Goal: Find specific page/section: Find specific page/section

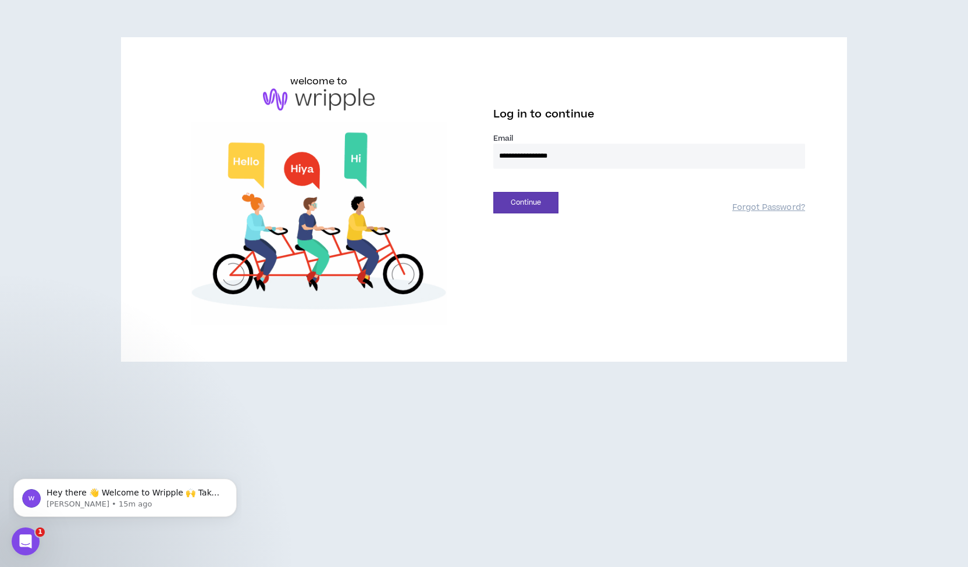
type input "**********"
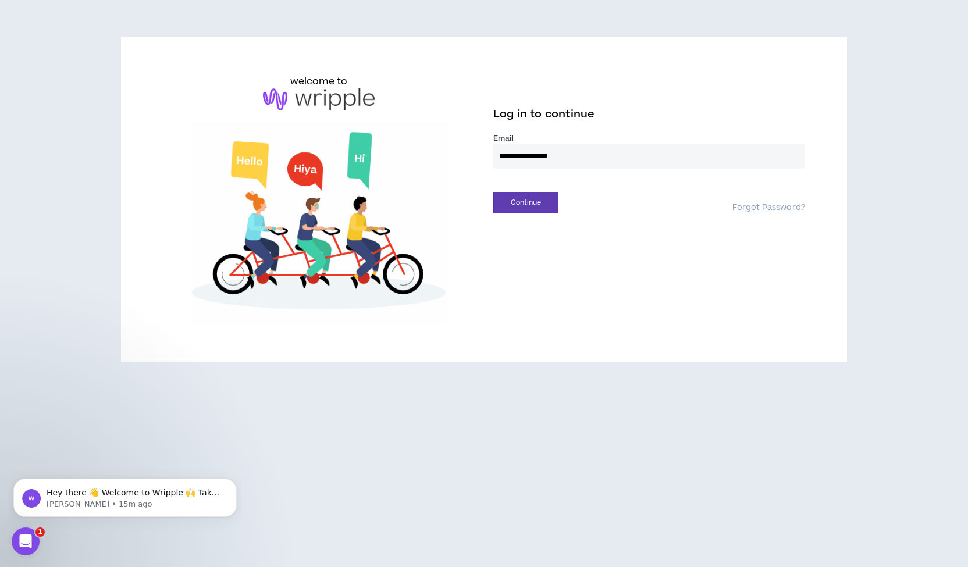
click at [493, 192] on button "Continue" at bounding box center [525, 203] width 65 height 22
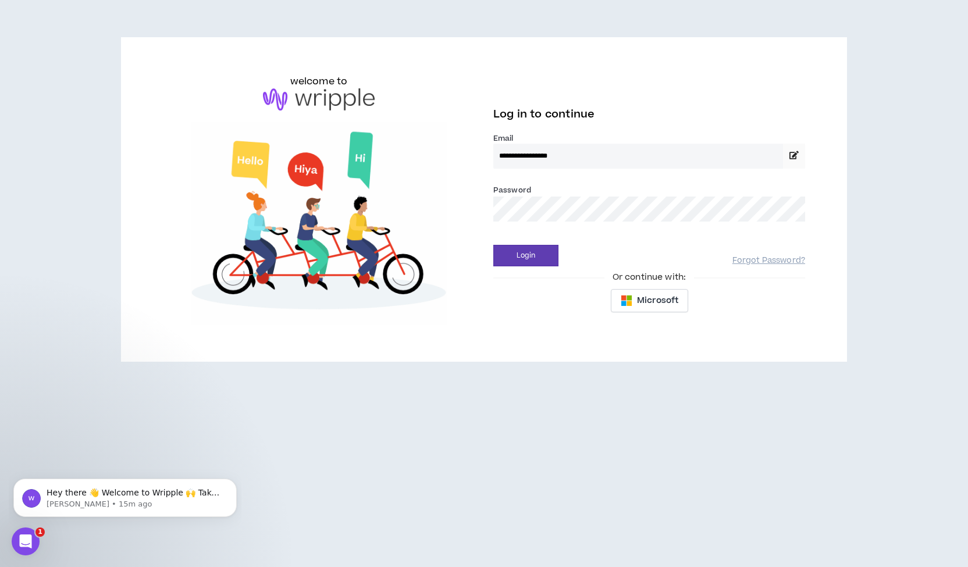
click at [493, 245] on button "Login" at bounding box center [525, 256] width 65 height 22
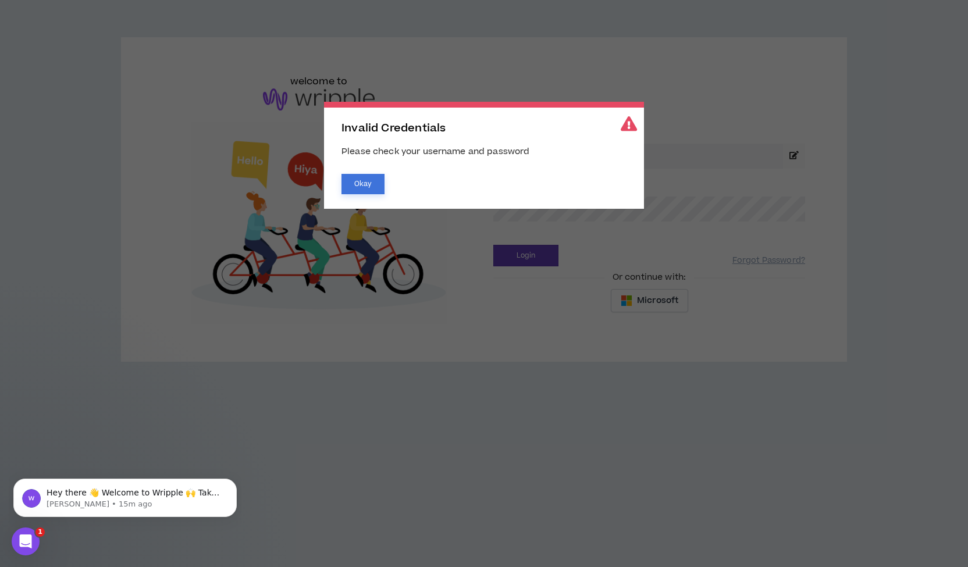
click at [372, 178] on button "Okay" at bounding box center [362, 184] width 43 height 20
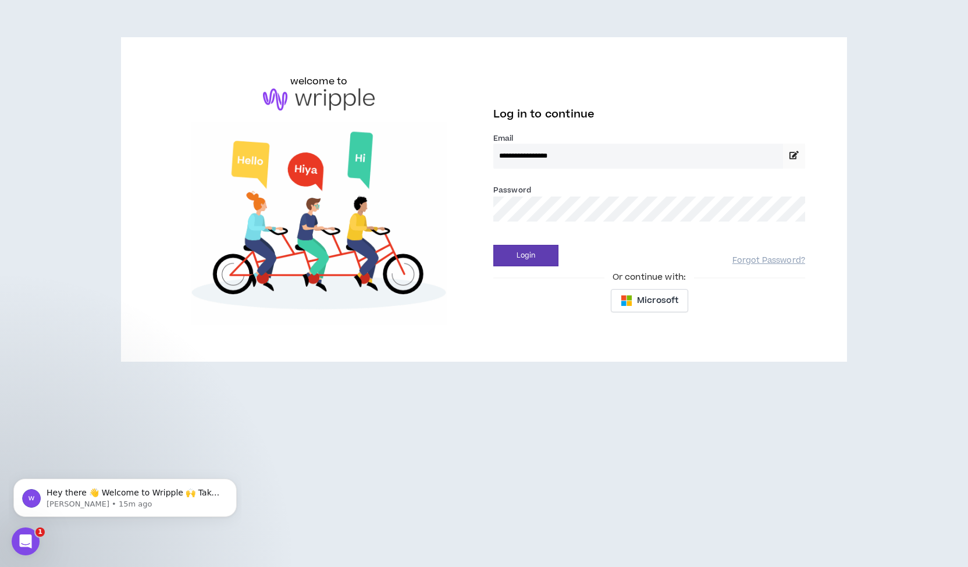
click at [544, 155] on input "**********" at bounding box center [638, 156] width 290 height 25
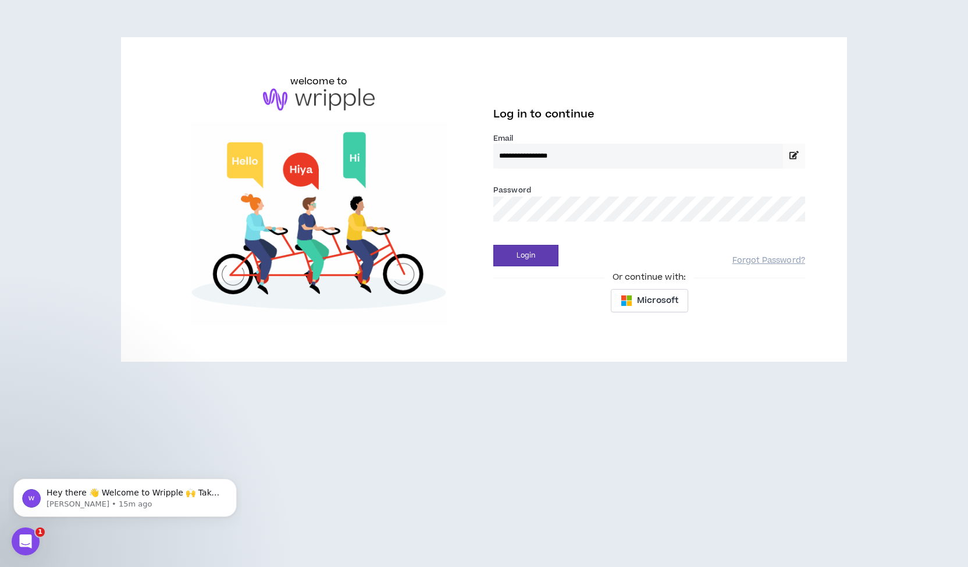
click at [796, 156] on icon at bounding box center [793, 155] width 9 height 8
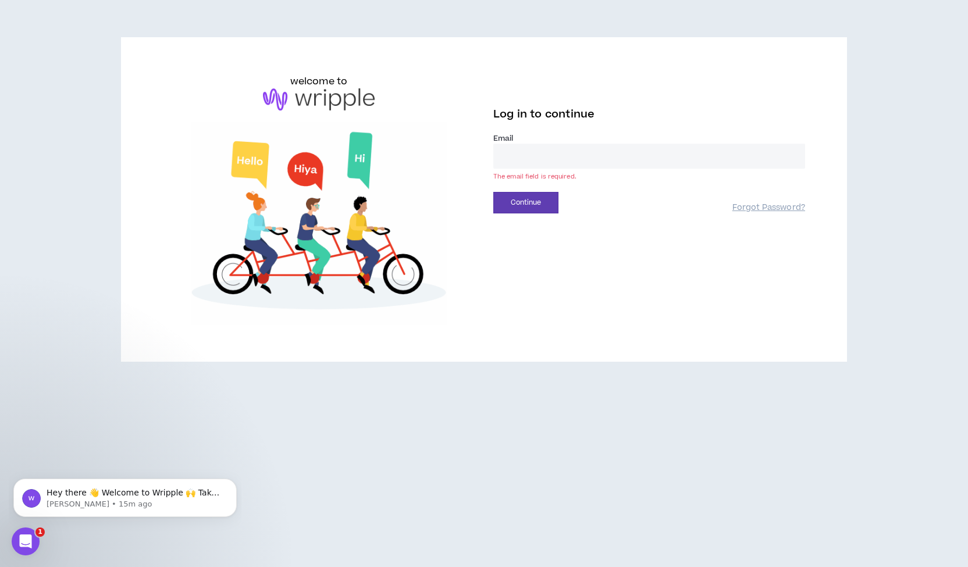
click at [529, 156] on input "email" at bounding box center [649, 156] width 312 height 25
type input "**********"
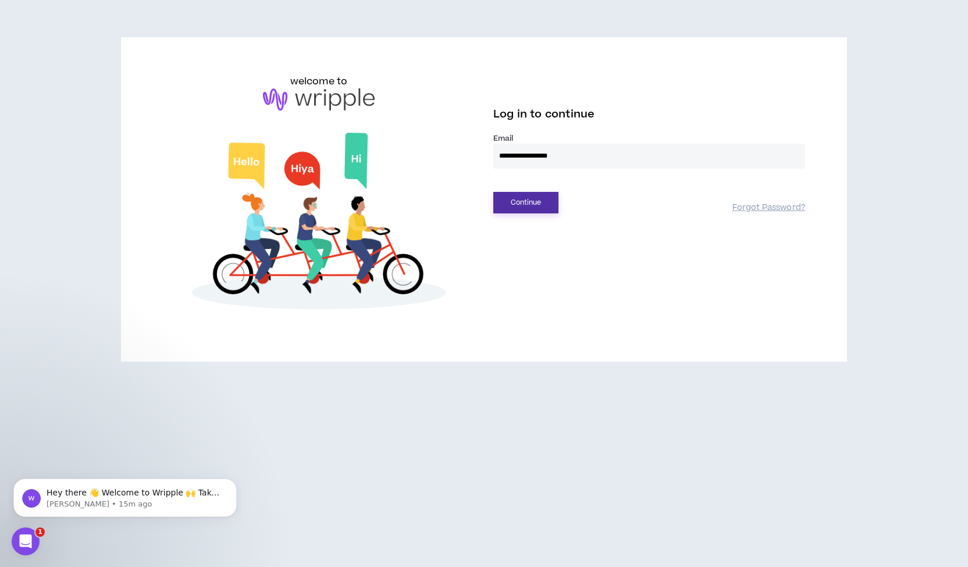
click at [519, 201] on button "Continue" at bounding box center [525, 203] width 65 height 22
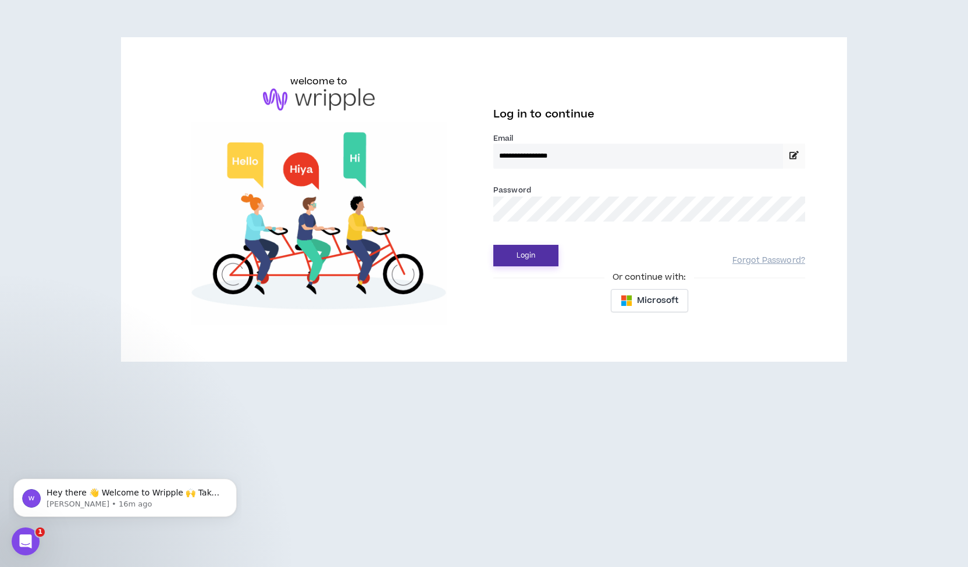
click at [493, 245] on button "Login" at bounding box center [525, 256] width 65 height 22
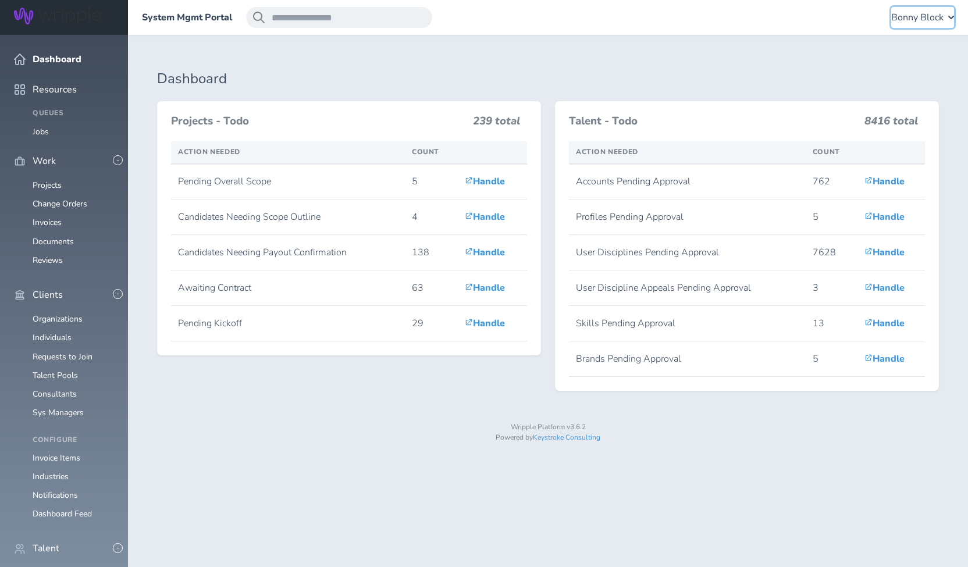
click at [900, 20] on span "Bonny Block" at bounding box center [917, 17] width 52 height 10
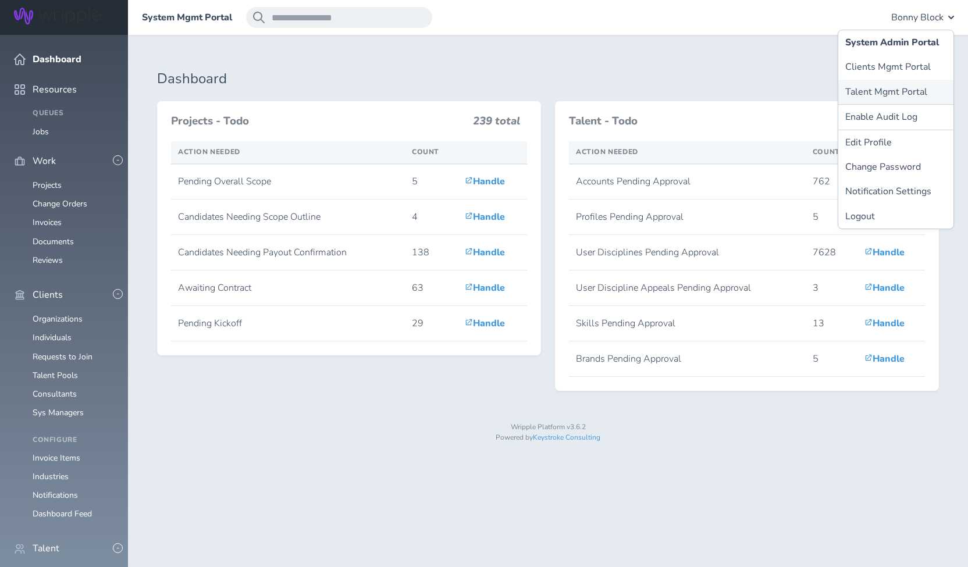
click at [894, 92] on link "Talent Mgmt Portal" at bounding box center [895, 92] width 115 height 24
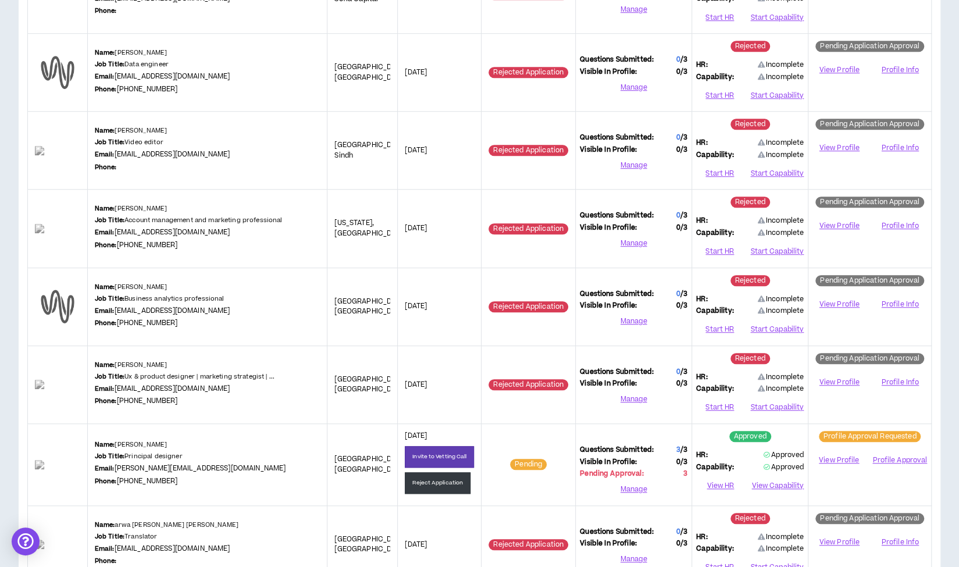
scroll to position [523, 0]
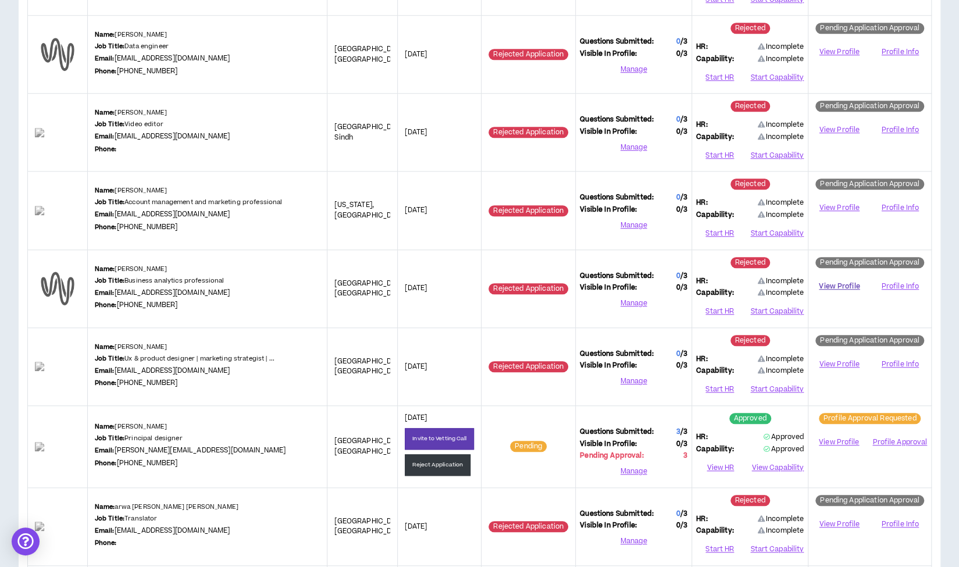
click at [847, 281] on link "View Profile" at bounding box center [839, 286] width 54 height 20
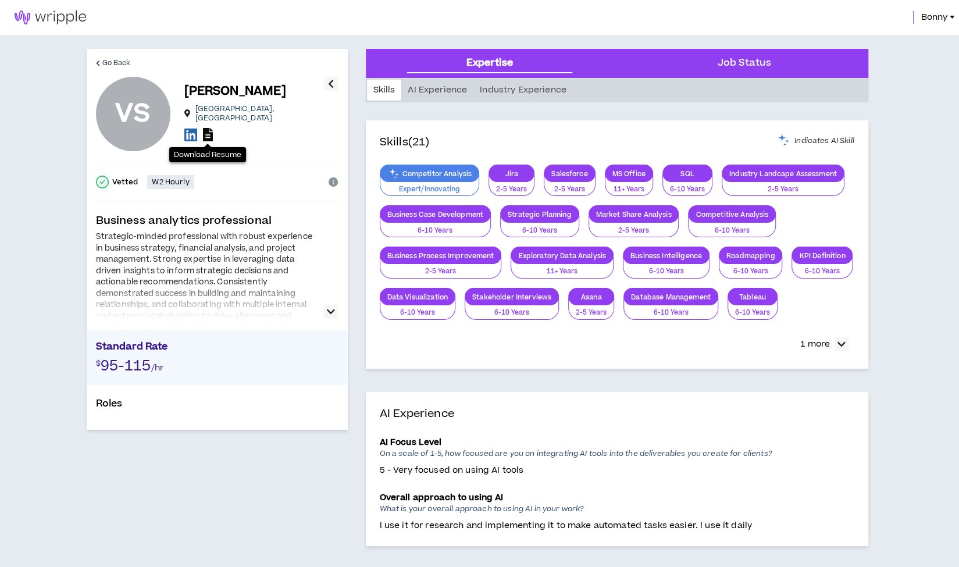
click at [211, 134] on icon at bounding box center [208, 134] width 10 height 13
click at [330, 311] on icon "button" at bounding box center [331, 312] width 8 height 14
